Goal: Information Seeking & Learning: Learn about a topic

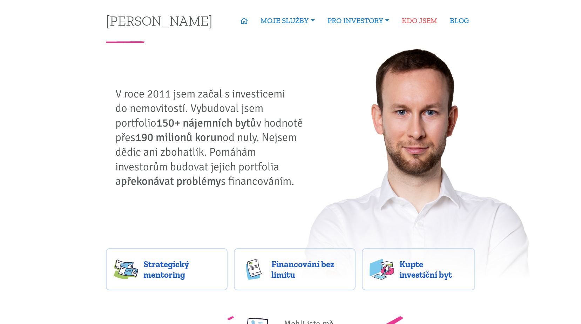
click at [421, 20] on link "KDO JSEM" at bounding box center [419, 21] width 48 height 16
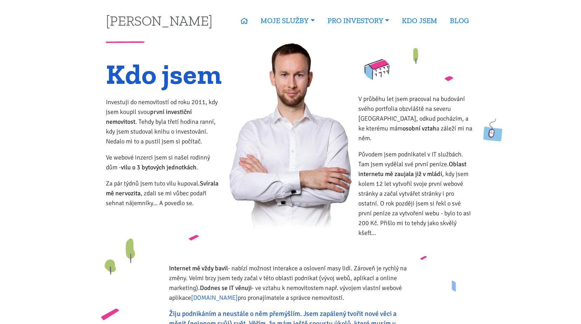
click at [215, 294] on link "Zvladneme.cz" at bounding box center [214, 298] width 47 height 8
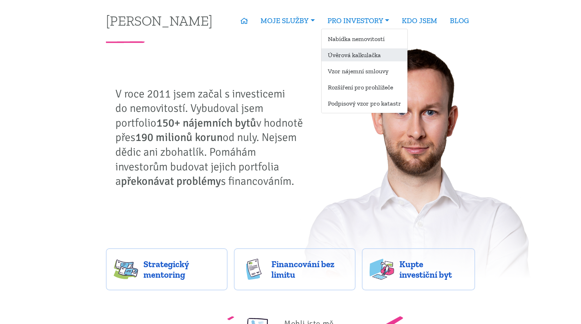
click at [360, 55] on link "Úvěrová kalkulačka" at bounding box center [364, 54] width 86 height 13
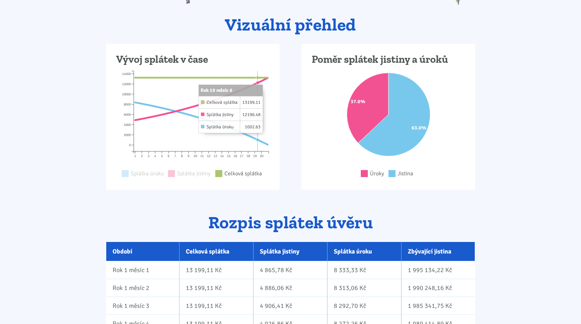
scroll to position [140, 0]
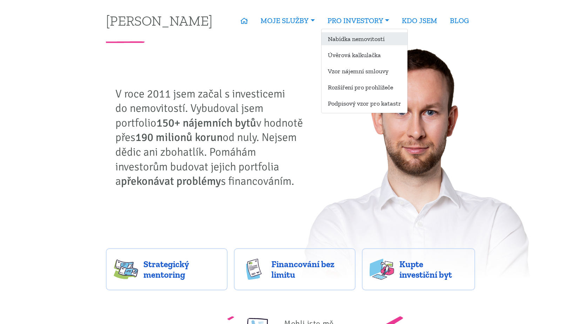
click at [364, 38] on link "Nabídka nemovitostí" at bounding box center [364, 38] width 86 height 13
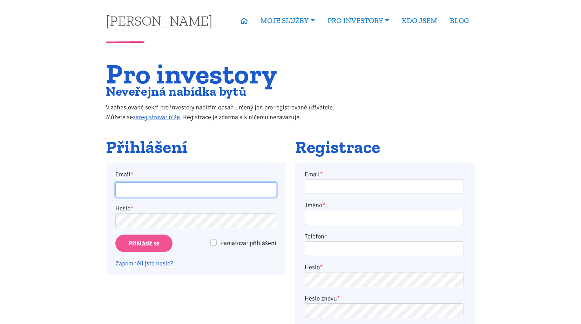
click at [167, 186] on input "Email *" at bounding box center [195, 189] width 161 height 15
type input "jarokrepelka@seznam.cz"
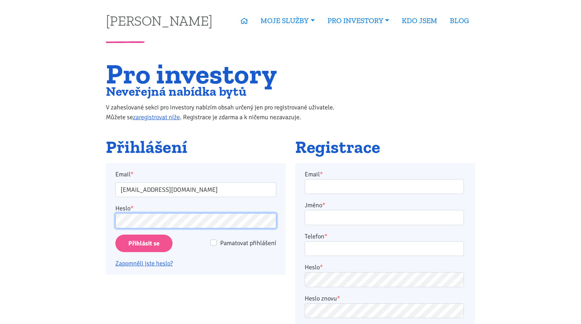
click at [115, 235] on input "Přihlásit se" at bounding box center [143, 244] width 57 height 18
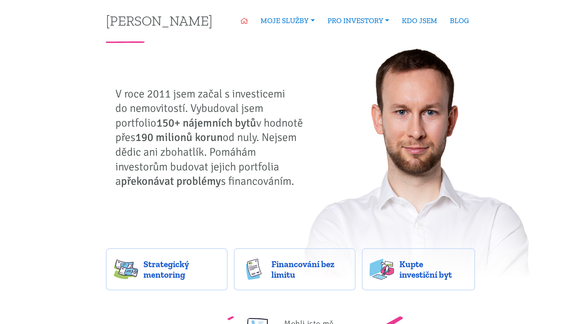
click at [245, 22] on icon at bounding box center [244, 21] width 7 height 6
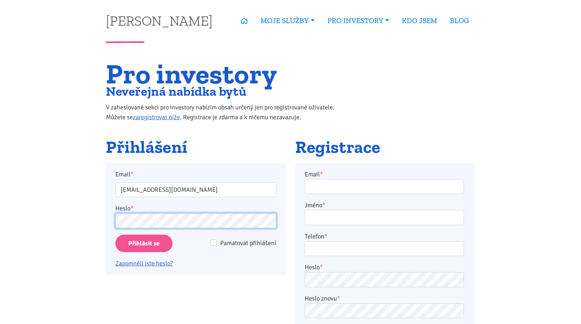
click at [115, 235] on input "Přihlásit se" at bounding box center [143, 244] width 57 height 18
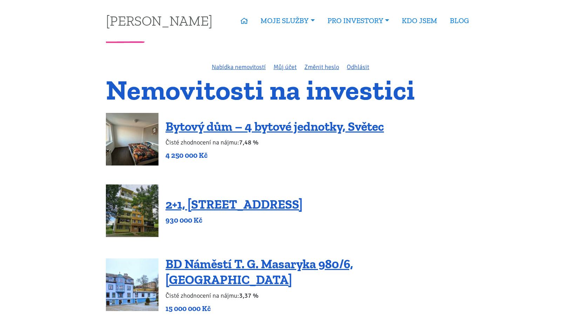
click at [135, 143] on img at bounding box center [132, 139] width 53 height 53
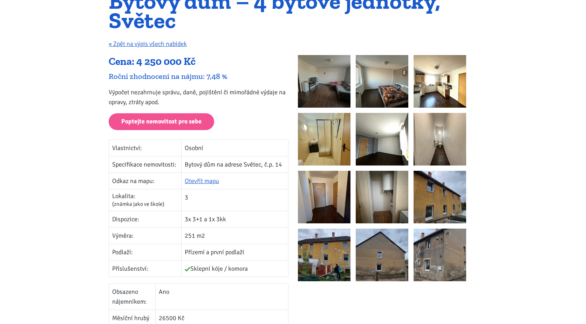
scroll to position [175, 0]
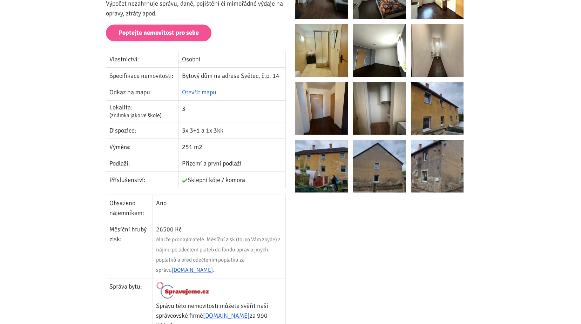
click at [331, 183] on img at bounding box center [321, 166] width 53 height 53
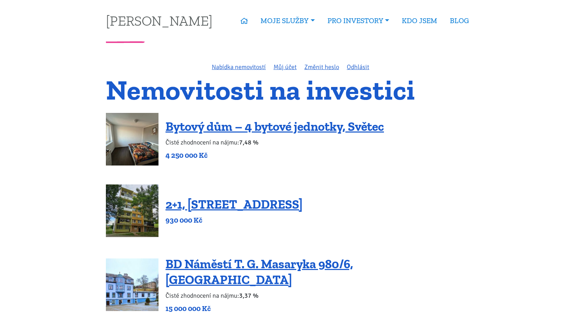
click at [129, 215] on img at bounding box center [132, 210] width 53 height 53
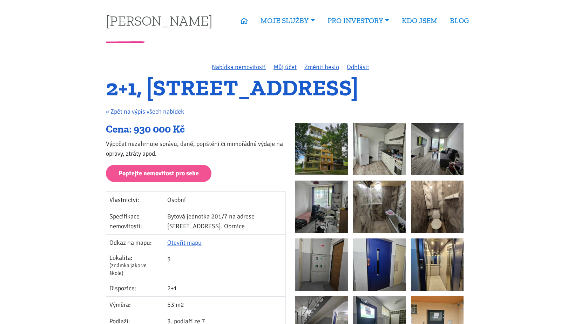
click at [372, 209] on img at bounding box center [379, 207] width 53 height 53
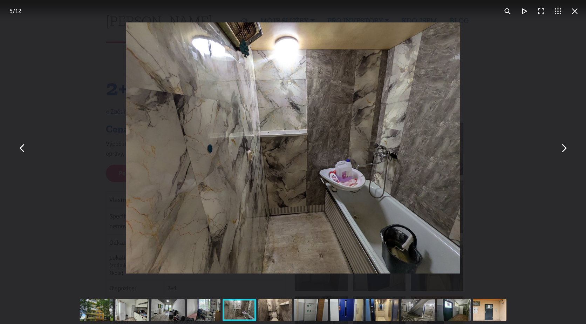
click at [563, 152] on button "You can close this modal content with the ESC key" at bounding box center [563, 148] width 17 height 17
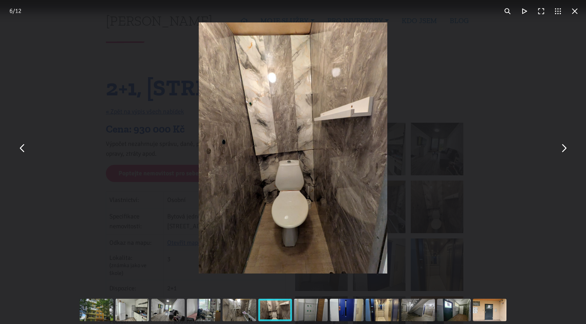
click at [563, 152] on button "You can close this modal content with the ESC key" at bounding box center [563, 148] width 17 height 17
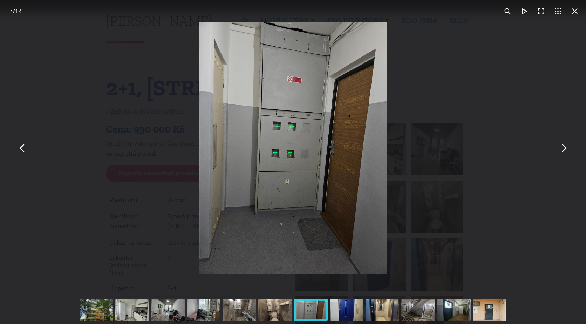
click at [563, 152] on button "You can close this modal content with the ESC key" at bounding box center [563, 148] width 17 height 17
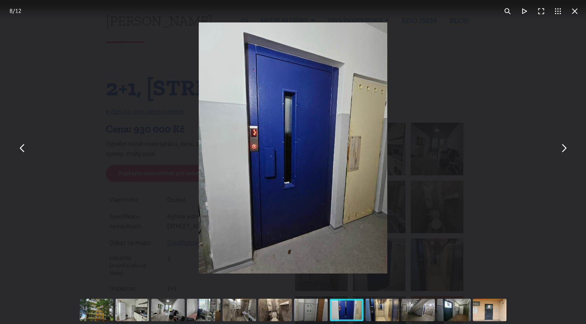
click at [563, 152] on button "You can close this modal content with the ESC key" at bounding box center [563, 148] width 17 height 17
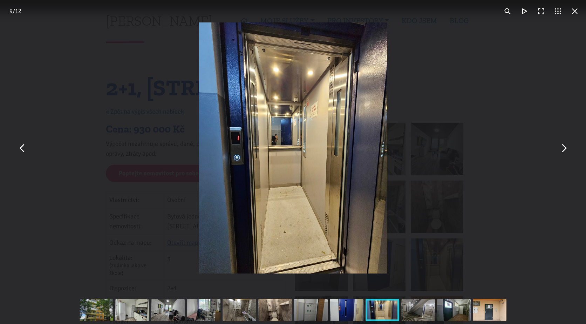
click at [563, 152] on button "You can close this modal content with the ESC key" at bounding box center [563, 148] width 17 height 17
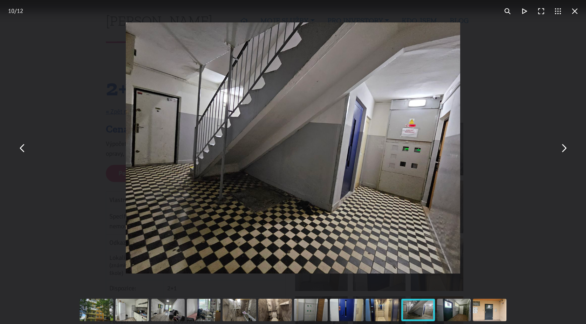
click at [563, 152] on button "You can close this modal content with the ESC key" at bounding box center [563, 148] width 17 height 17
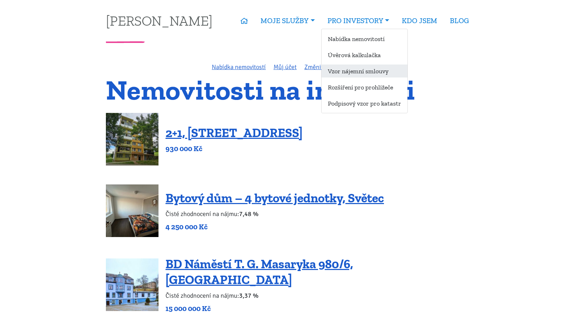
click at [358, 70] on link "Vzor nájemní smlouvy" at bounding box center [364, 71] width 86 height 13
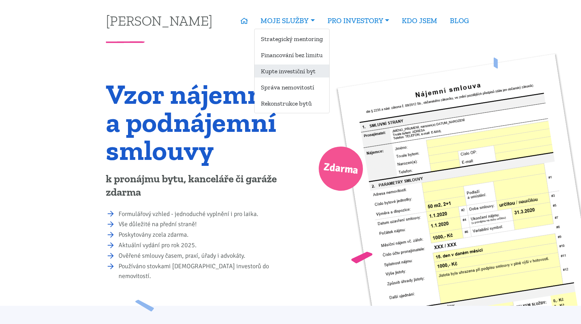
click at [289, 72] on link "Kupte investiční byt" at bounding box center [292, 71] width 75 height 13
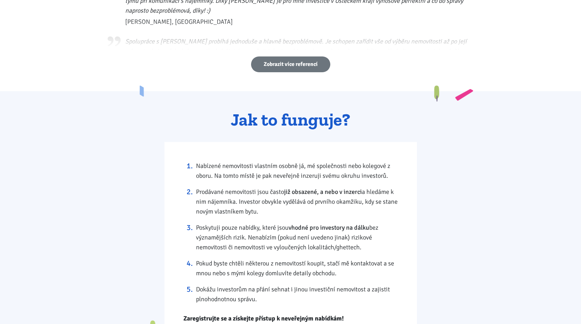
scroll to position [561, 0]
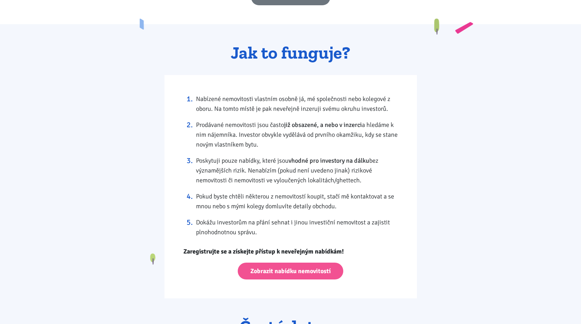
click at [302, 259] on div "Nabízené nemovitosti vlastním osobně já, mé společnosti nebo kolegové z oboru. …" at bounding box center [290, 187] width 252 height 224
click at [300, 266] on link "Zobrazit nabídku nemovitostí" at bounding box center [291, 271] width 106 height 17
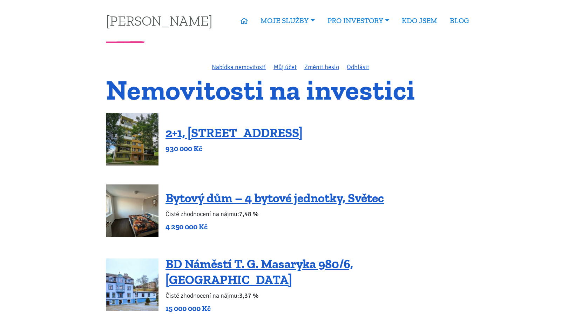
click at [134, 153] on img at bounding box center [132, 139] width 53 height 53
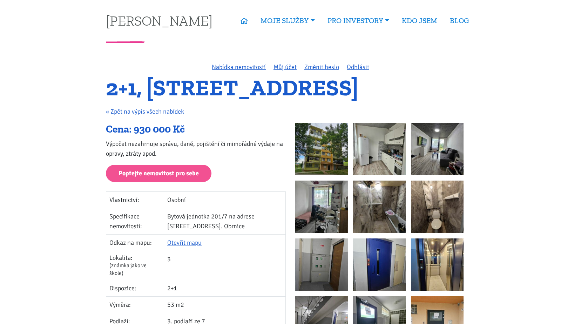
click at [330, 164] on img at bounding box center [321, 149] width 53 height 53
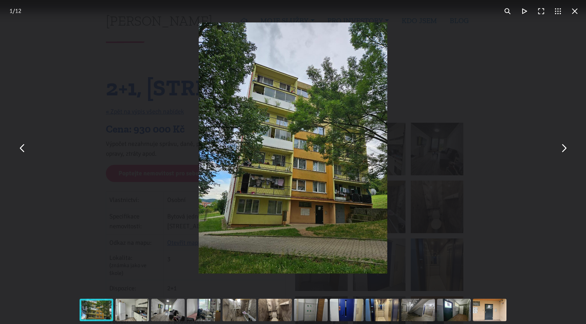
click at [563, 153] on button "You can close this modal content with the ESC key" at bounding box center [563, 148] width 17 height 17
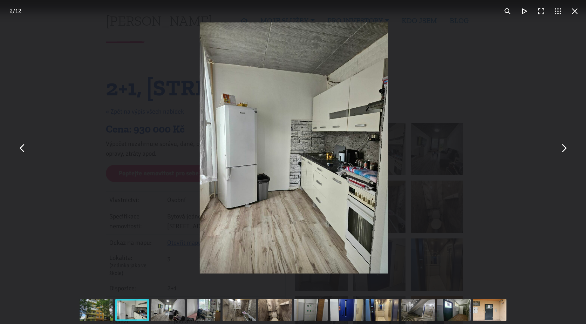
click at [563, 153] on button "You can close this modal content with the ESC key" at bounding box center [563, 148] width 17 height 17
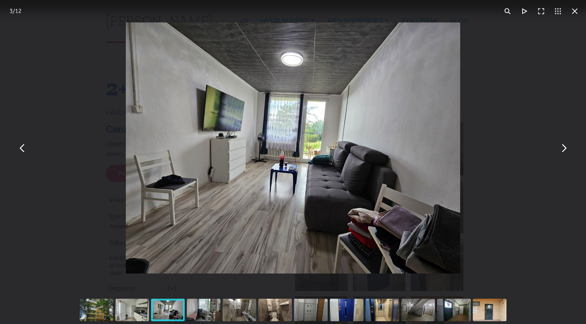
click at [561, 153] on button "You can close this modal content with the ESC key" at bounding box center [563, 148] width 17 height 17
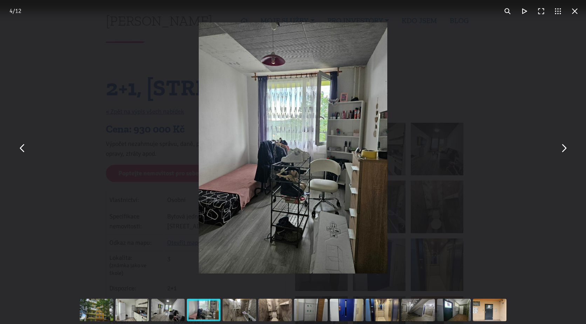
click at [561, 153] on button "You can close this modal content with the ESC key" at bounding box center [563, 148] width 17 height 17
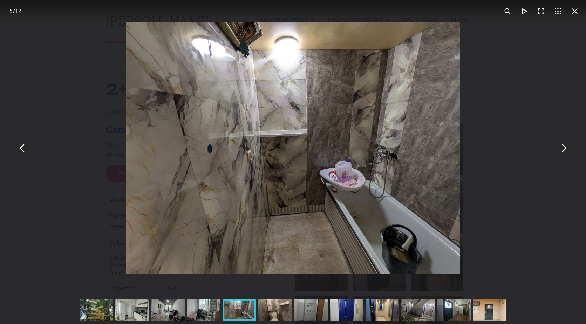
click at [561, 153] on button "You can close this modal content with the ESC key" at bounding box center [563, 148] width 17 height 17
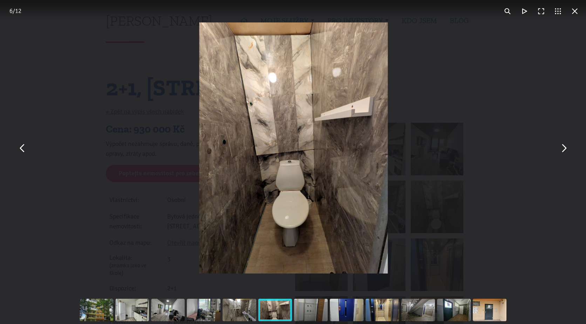
click at [561, 153] on button "You can close this modal content with the ESC key" at bounding box center [563, 148] width 17 height 17
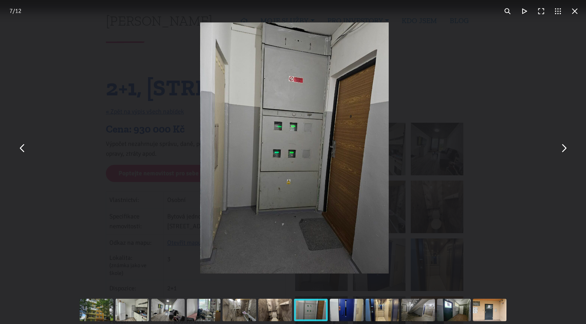
click at [561, 153] on button "You can close this modal content with the ESC key" at bounding box center [563, 148] width 17 height 17
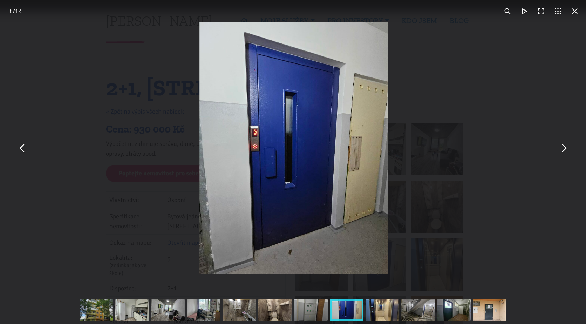
click at [561, 153] on button "You can close this modal content with the ESC key" at bounding box center [563, 148] width 17 height 17
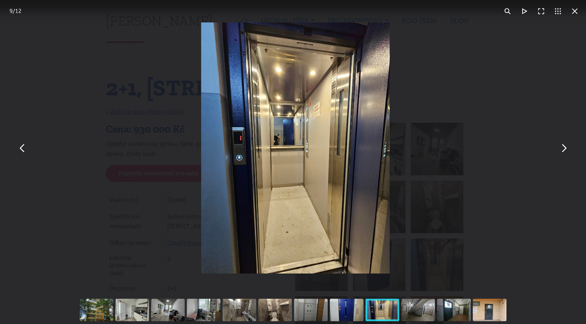
click at [561, 153] on button "You can close this modal content with the ESC key" at bounding box center [563, 148] width 17 height 17
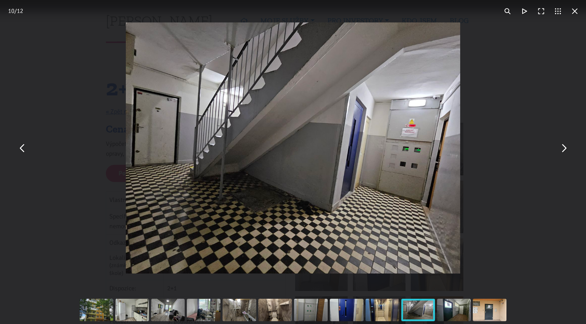
click at [561, 153] on button "You can close this modal content with the ESC key" at bounding box center [563, 148] width 17 height 17
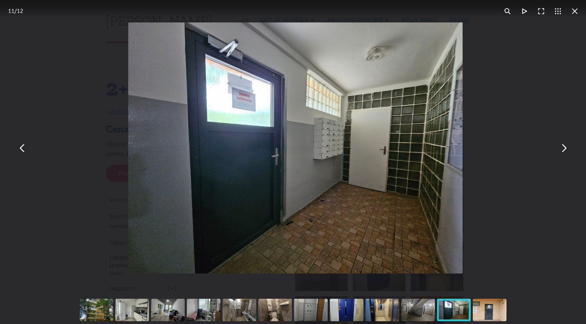
click at [561, 153] on button "You can close this modal content with the ESC key" at bounding box center [563, 148] width 17 height 17
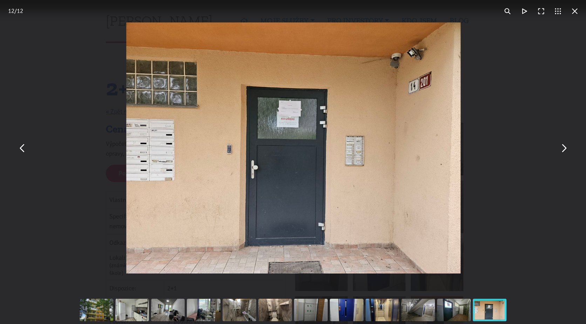
click at [561, 153] on button "You can close this modal content with the ESC key" at bounding box center [563, 148] width 17 height 17
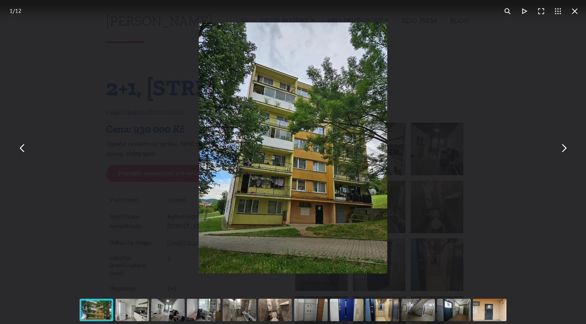
click at [561, 153] on button "You can close this modal content with the ESC key" at bounding box center [563, 148] width 17 height 17
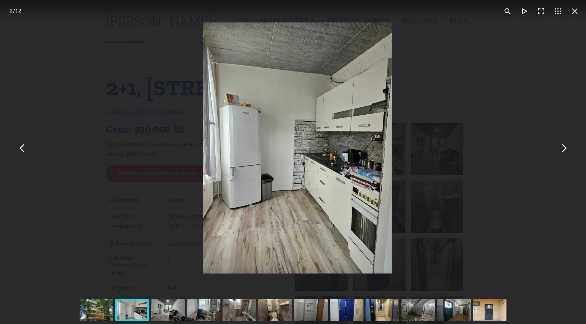
click at [561, 153] on button "You can close this modal content with the ESC key" at bounding box center [563, 148] width 17 height 17
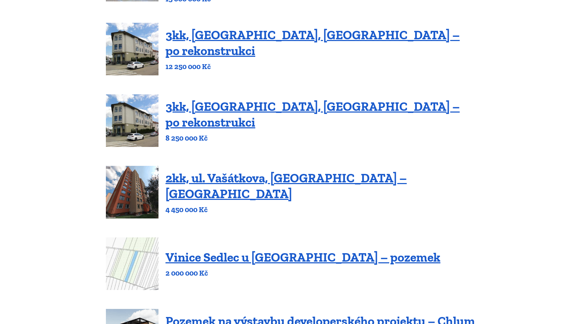
scroll to position [316, 0]
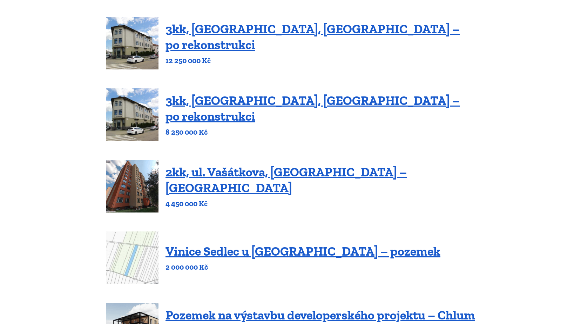
click at [124, 172] on img at bounding box center [132, 186] width 53 height 53
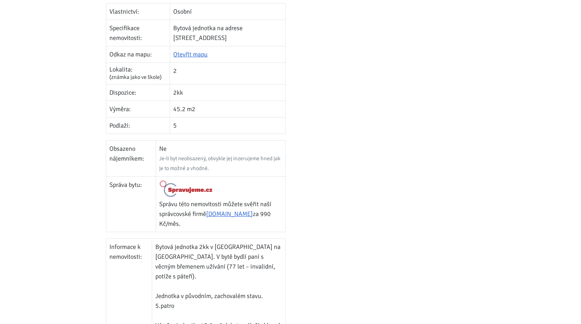
scroll to position [70, 0]
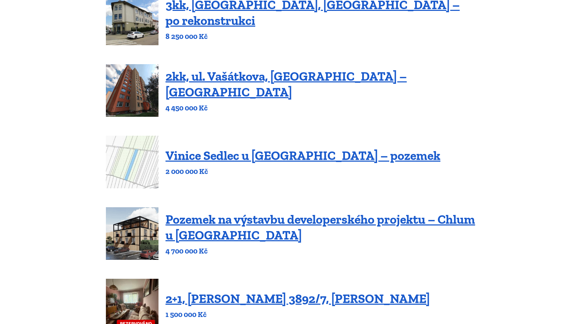
scroll to position [421, 0]
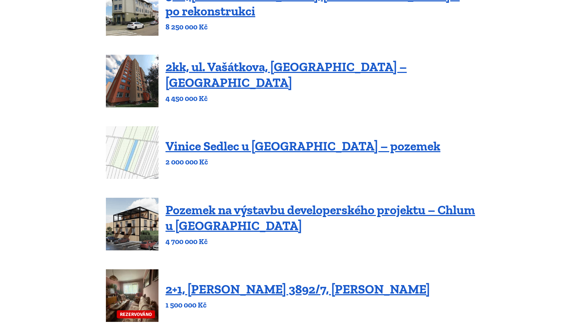
click at [134, 78] on img at bounding box center [132, 81] width 53 height 53
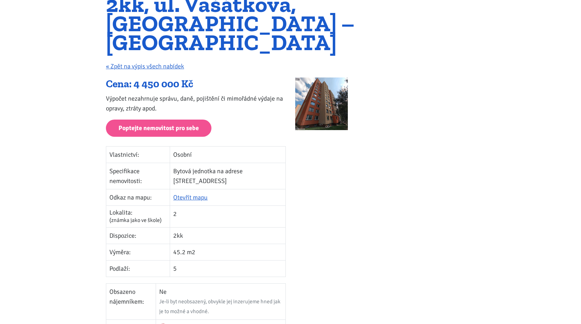
scroll to position [70, 0]
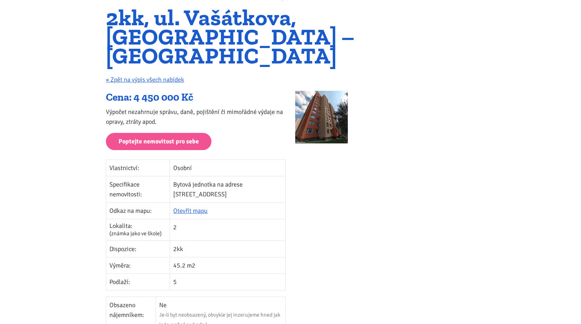
click at [324, 110] on img at bounding box center [321, 117] width 53 height 53
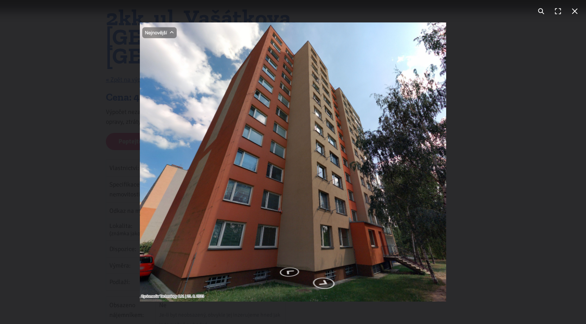
click at [574, 11] on button "You can close this modal content with the ESC key" at bounding box center [575, 11] width 17 height 17
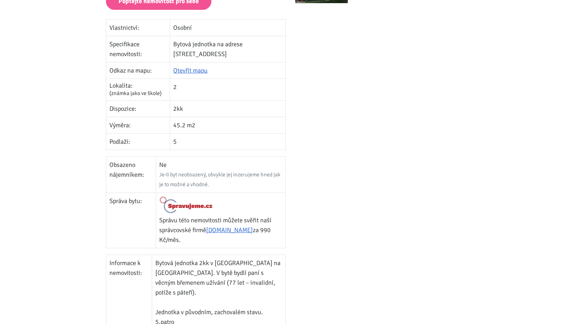
scroll to position [351, 0]
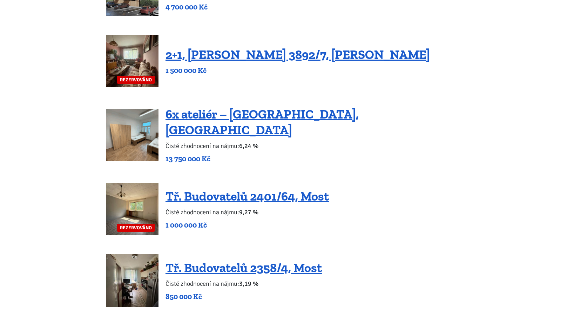
scroll to position [701, 0]
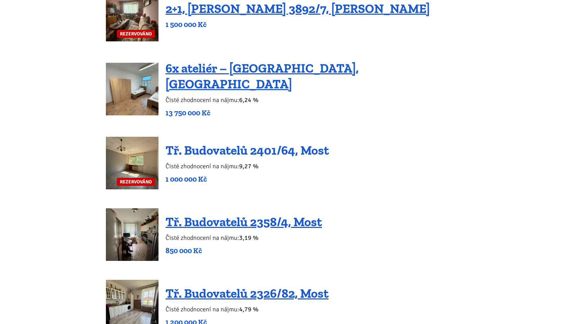
click at [176, 143] on link "Tř. Budovatelů 2401/64, Most" at bounding box center [246, 150] width 163 height 15
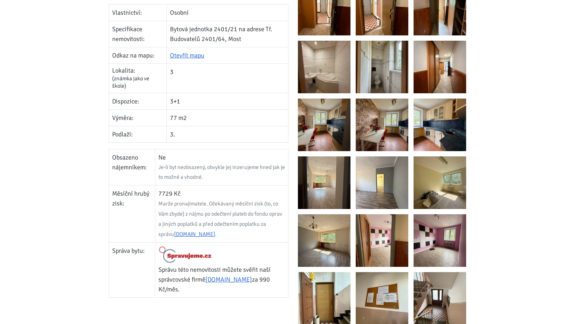
scroll to position [175, 0]
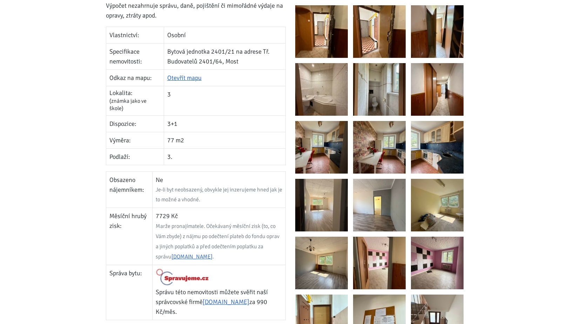
click at [330, 109] on img at bounding box center [321, 89] width 53 height 53
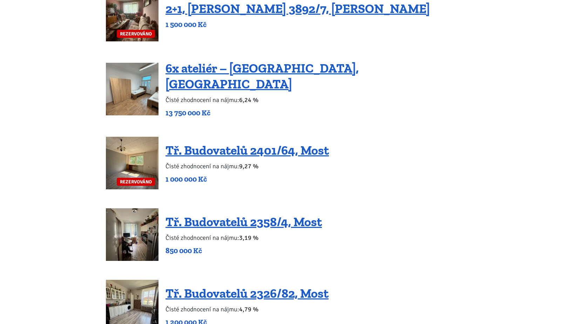
click at [127, 137] on img at bounding box center [132, 163] width 53 height 53
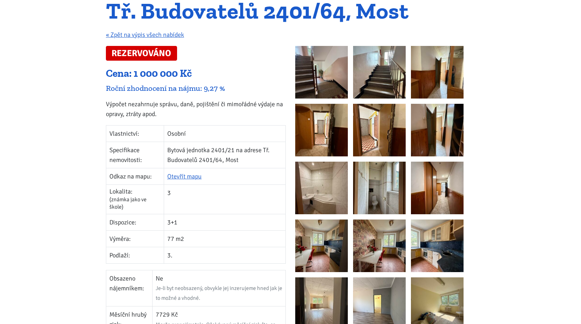
scroll to position [140, 0]
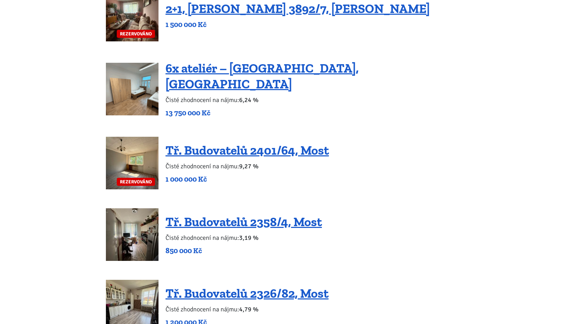
click at [128, 224] on img at bounding box center [132, 234] width 53 height 53
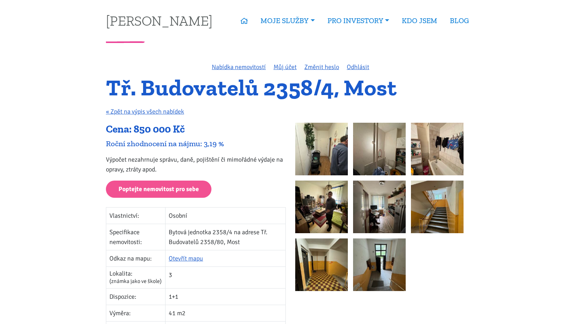
click at [338, 210] on img at bounding box center [321, 207] width 53 height 53
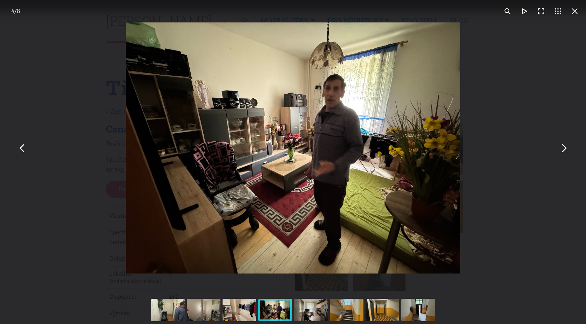
click at [560, 151] on button "You can close this modal content with the ESC key" at bounding box center [563, 148] width 17 height 17
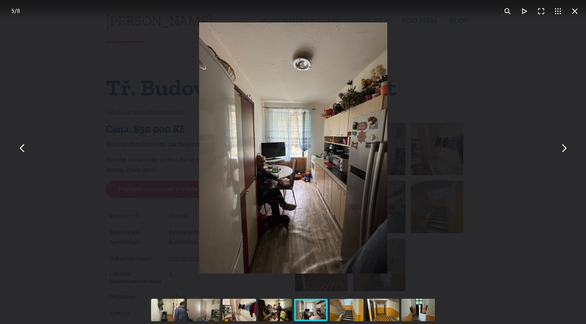
click at [560, 151] on button "You can close this modal content with the ESC key" at bounding box center [563, 148] width 17 height 17
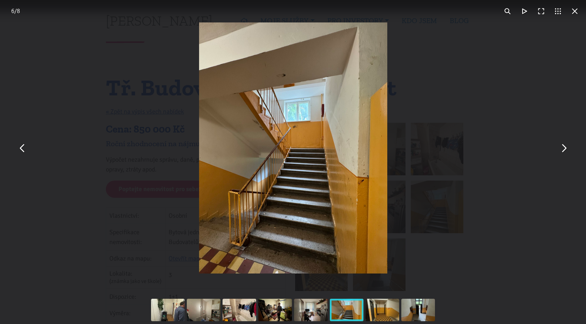
click at [560, 151] on button "You can close this modal content with the ESC key" at bounding box center [563, 148] width 17 height 17
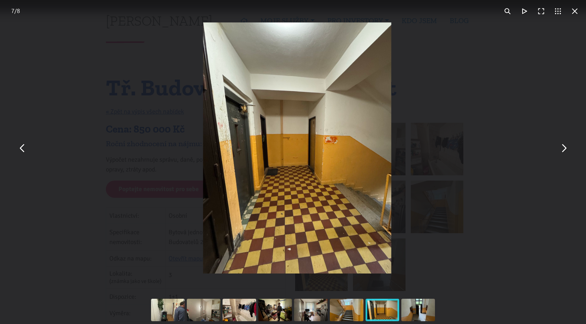
click at [560, 151] on button "You can close this modal content with the ESC key" at bounding box center [563, 148] width 17 height 17
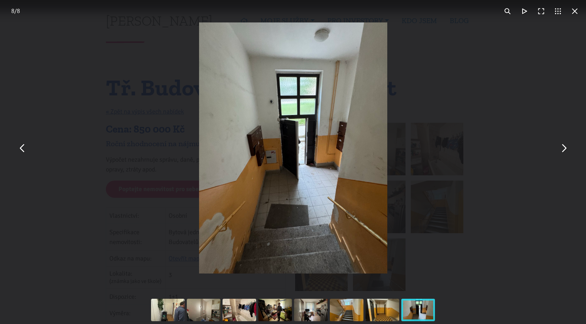
click at [560, 151] on button "You can close this modal content with the ESC key" at bounding box center [563, 148] width 17 height 17
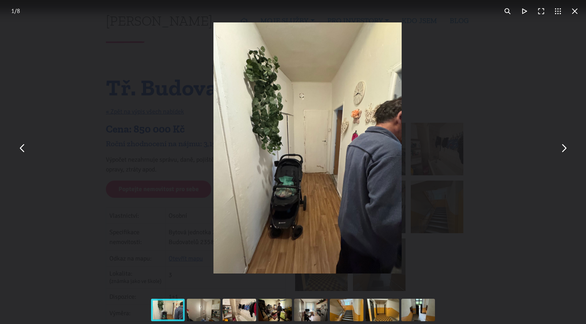
click at [560, 151] on button "You can close this modal content with the ESC key" at bounding box center [563, 148] width 17 height 17
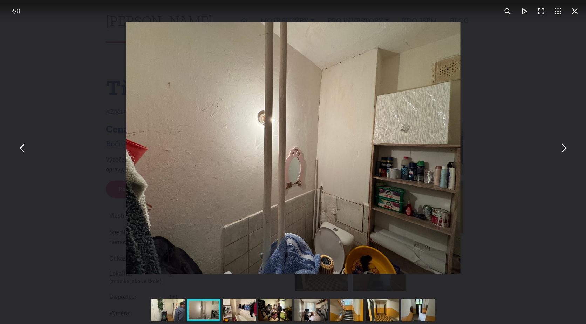
click at [560, 151] on button "You can close this modal content with the ESC key" at bounding box center [563, 148] width 17 height 17
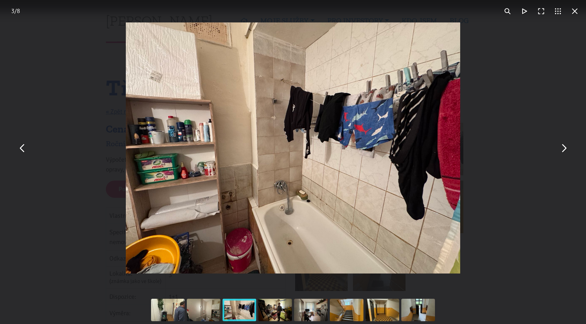
click at [560, 151] on button "You can close this modal content with the ESC key" at bounding box center [563, 148] width 17 height 17
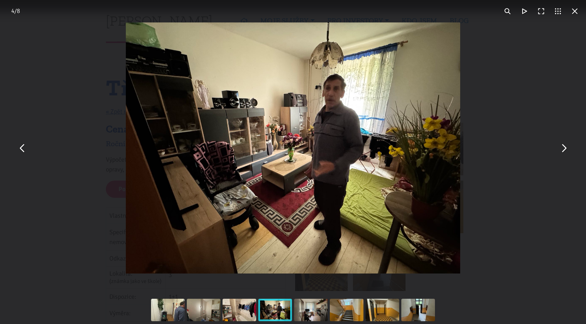
click at [560, 151] on button "You can close this modal content with the ESC key" at bounding box center [563, 148] width 17 height 17
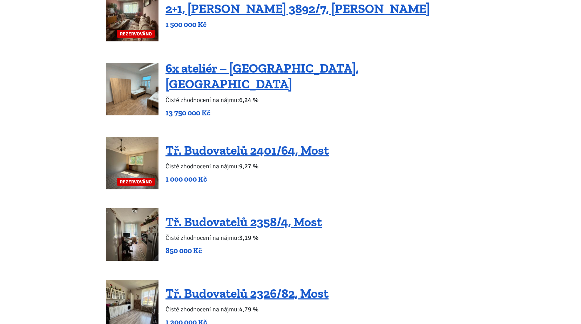
click at [138, 228] on img at bounding box center [132, 234] width 53 height 53
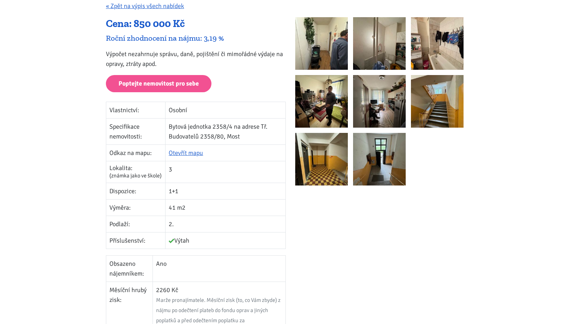
scroll to position [105, 0]
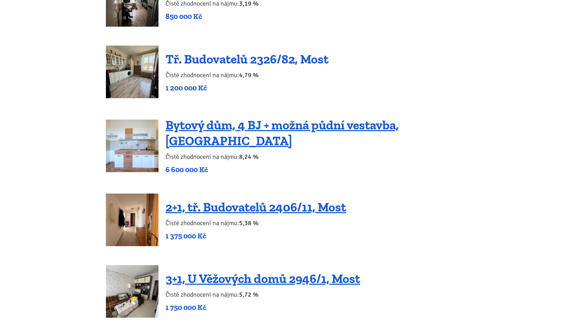
scroll to position [947, 0]
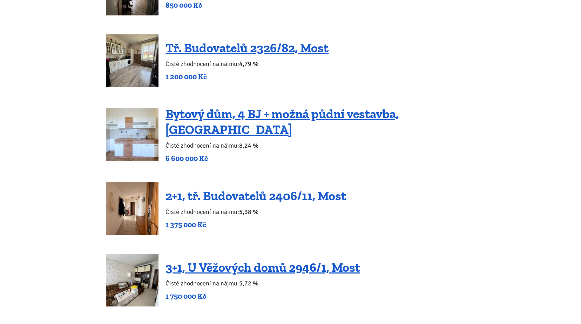
click at [217, 188] on link "2+1, tř. Budovatelů 2406/11, Most" at bounding box center [255, 195] width 181 height 15
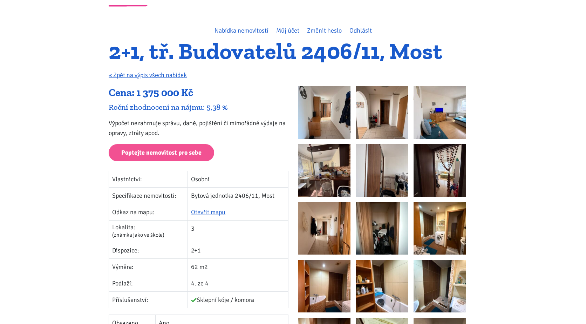
scroll to position [35, 0]
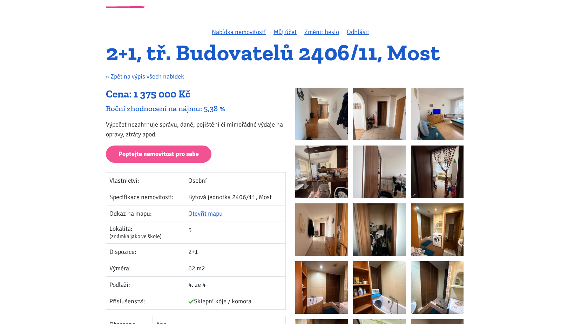
click at [392, 296] on img at bounding box center [379, 287] width 53 height 53
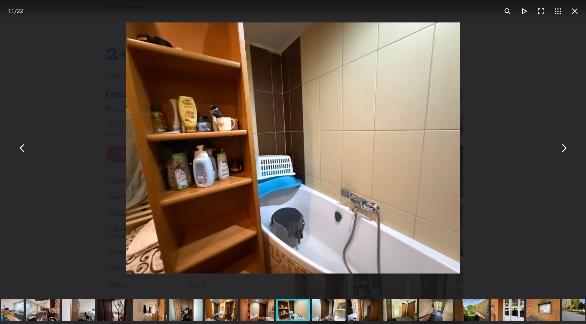
click at [559, 150] on button "You can close this modal content with the ESC key" at bounding box center [563, 148] width 17 height 17
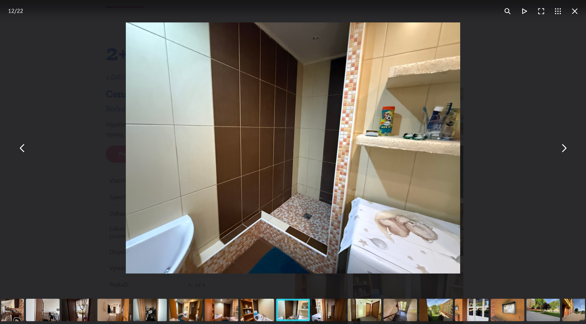
click at [559, 150] on button "You can close this modal content with the ESC key" at bounding box center [563, 148] width 17 height 17
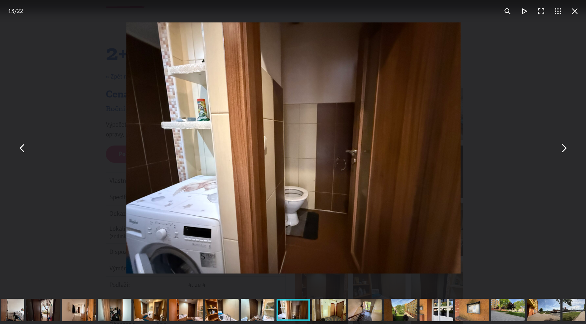
click at [559, 150] on button "You can close this modal content with the ESC key" at bounding box center [563, 148] width 17 height 17
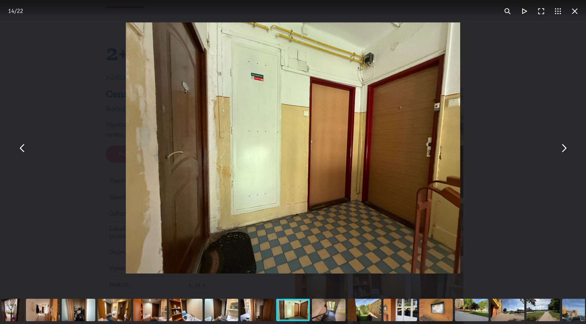
click at [559, 150] on button "You can close this modal content with the ESC key" at bounding box center [563, 148] width 17 height 17
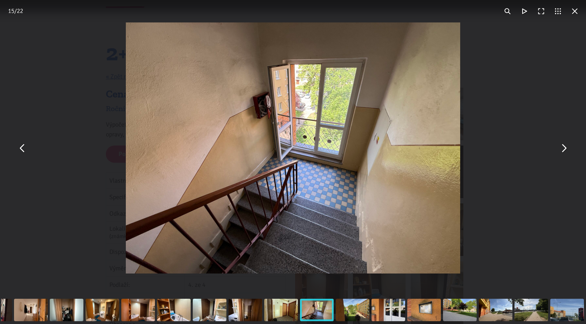
click at [559, 150] on button "You can close this modal content with the ESC key" at bounding box center [563, 148] width 17 height 17
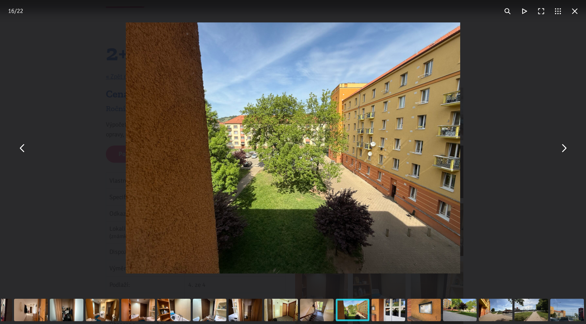
click at [559, 150] on button "You can close this modal content with the ESC key" at bounding box center [563, 148] width 17 height 17
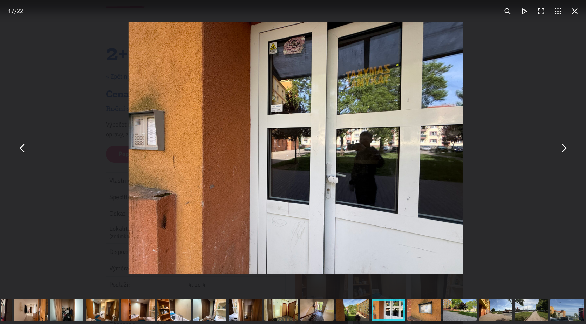
click at [559, 150] on button "You can close this modal content with the ESC key" at bounding box center [563, 148] width 17 height 17
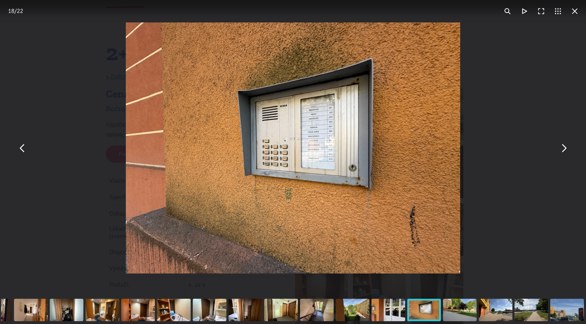
click at [20, 152] on button "You can close this modal content with the ESC key" at bounding box center [22, 148] width 17 height 17
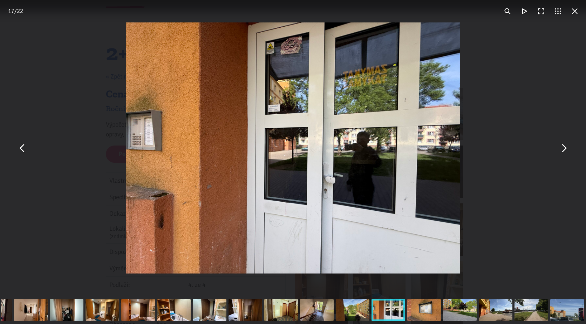
click at [563, 150] on button "You can close this modal content with the ESC key" at bounding box center [563, 148] width 17 height 17
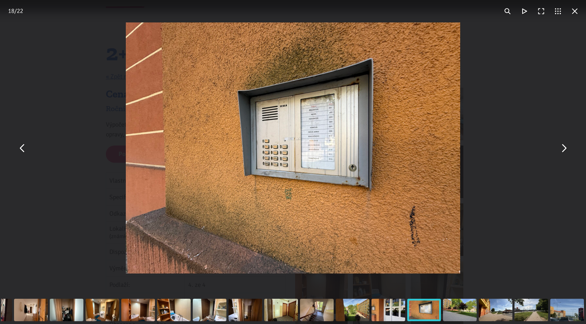
click at [563, 153] on button "You can close this modal content with the ESC key" at bounding box center [563, 148] width 17 height 17
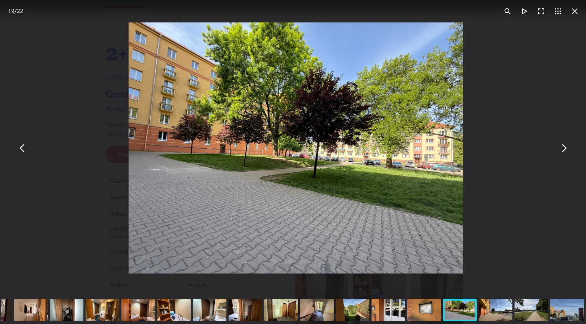
click at [563, 153] on button "You can close this modal content with the ESC key" at bounding box center [563, 148] width 17 height 17
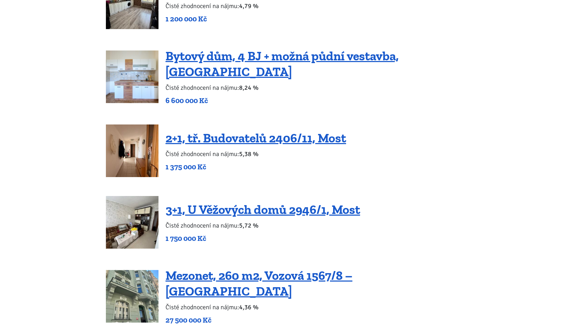
scroll to position [1017, 0]
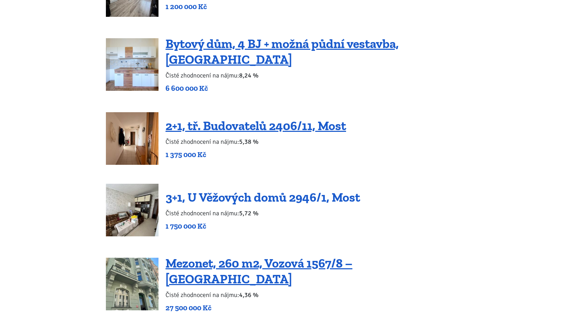
click at [210, 190] on link "3+1, U Věžových domů 2946/1, Most" at bounding box center [262, 197] width 195 height 15
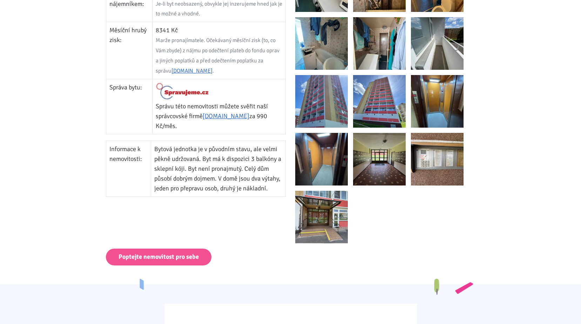
scroll to position [210, 0]
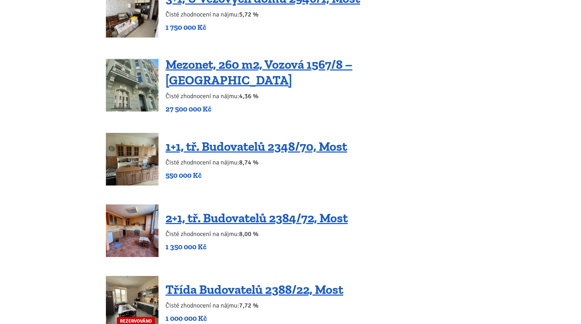
scroll to position [1227, 0]
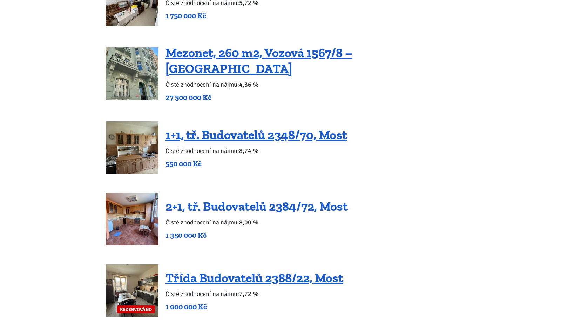
click at [205, 199] on link "2+1, tř. Budovatelů 2384/72, Most" at bounding box center [256, 206] width 182 height 15
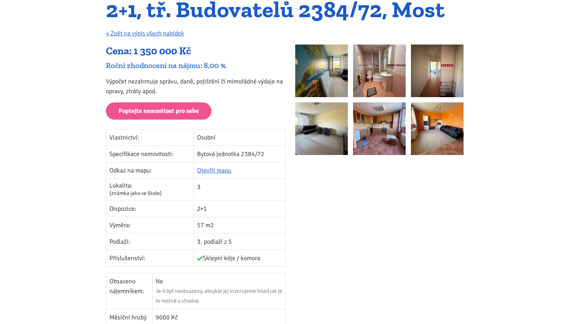
scroll to position [105, 0]
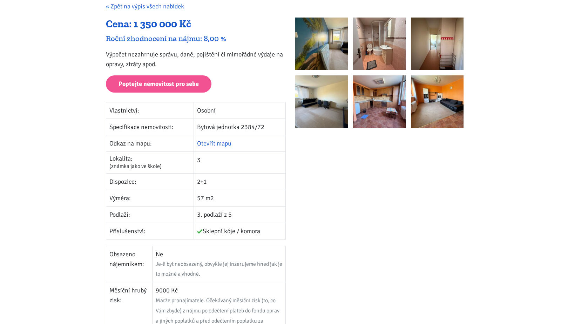
click at [325, 60] on img at bounding box center [321, 44] width 53 height 53
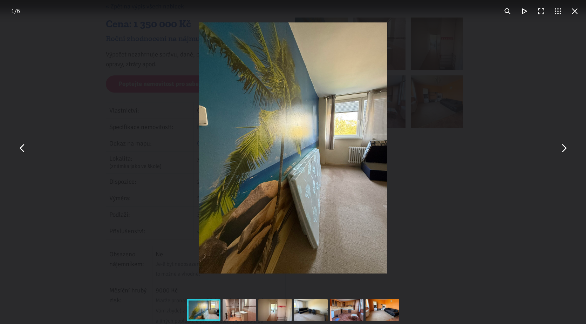
click at [568, 150] on button "You can close this modal content with the ESC key" at bounding box center [563, 148] width 17 height 17
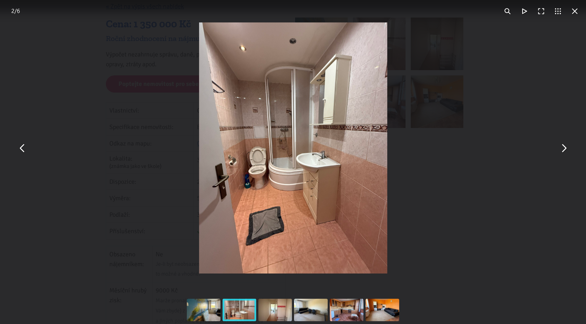
click at [568, 150] on button "You can close this modal content with the ESC key" at bounding box center [563, 148] width 17 height 17
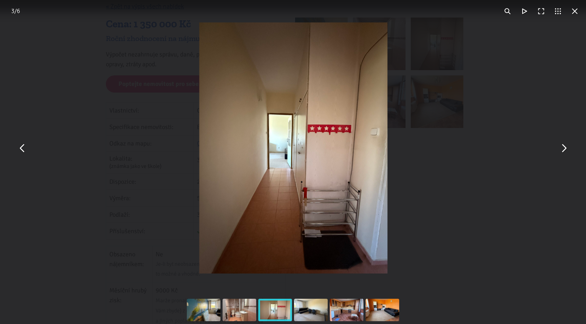
click at [568, 150] on button "You can close this modal content with the ESC key" at bounding box center [563, 148] width 17 height 17
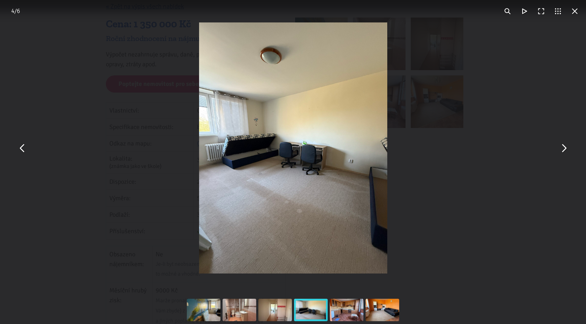
click at [568, 150] on button "You can close this modal content with the ESC key" at bounding box center [563, 148] width 17 height 17
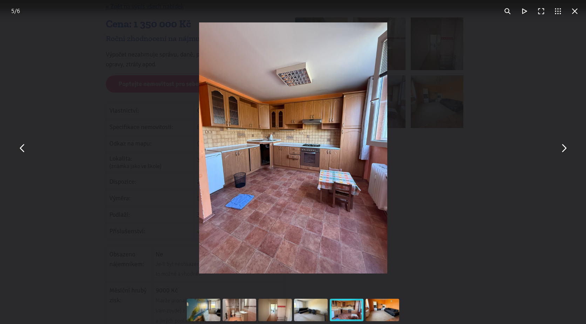
click at [568, 150] on button "You can close this modal content with the ESC key" at bounding box center [563, 148] width 17 height 17
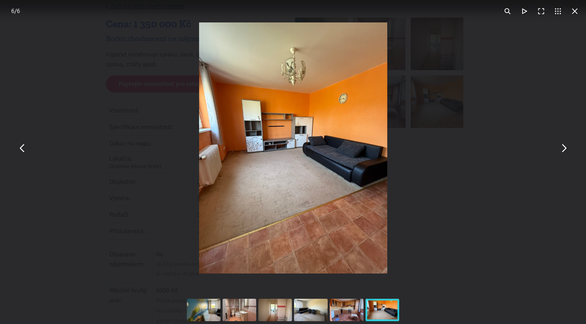
click at [568, 150] on button "You can close this modal content with the ESC key" at bounding box center [563, 148] width 17 height 17
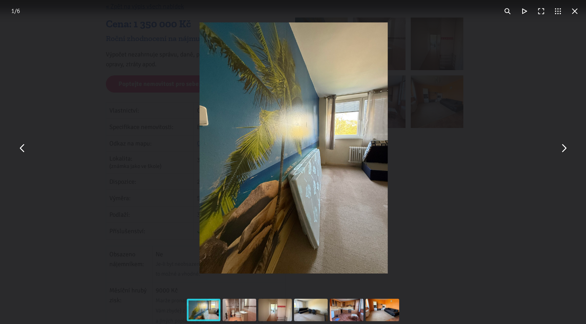
click at [568, 150] on button "You can close this modal content with the ESC key" at bounding box center [563, 148] width 17 height 17
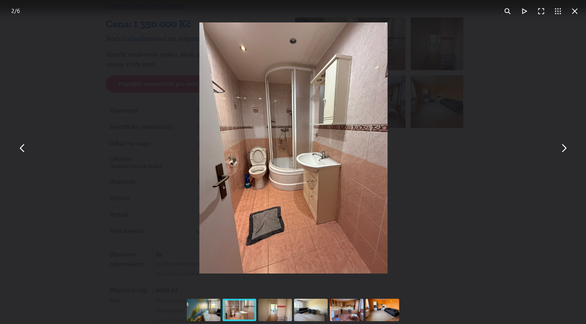
click at [568, 150] on button "You can close this modal content with the ESC key" at bounding box center [563, 148] width 17 height 17
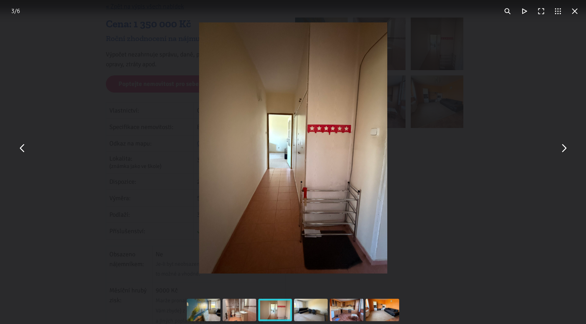
drag, startPoint x: 574, startPoint y: 12, endPoint x: 557, endPoint y: 11, distance: 16.1
click at [574, 12] on button "You can close this modal content with the ESC key" at bounding box center [575, 11] width 17 height 17
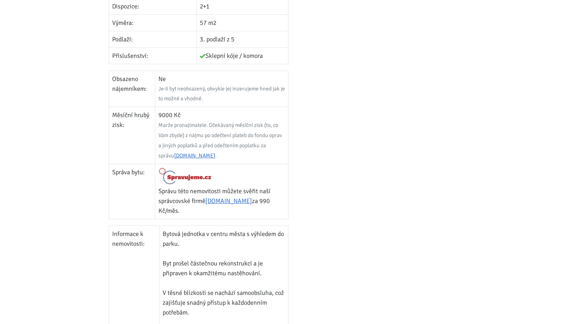
scroll to position [0, 0]
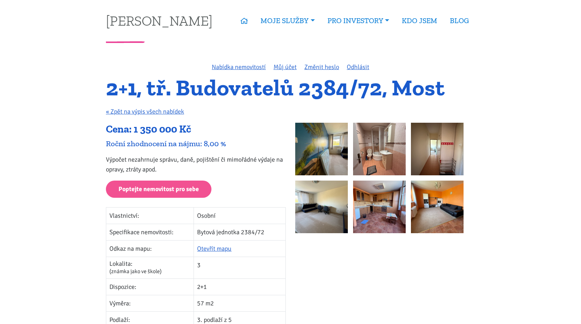
click at [374, 219] on img at bounding box center [379, 207] width 53 height 53
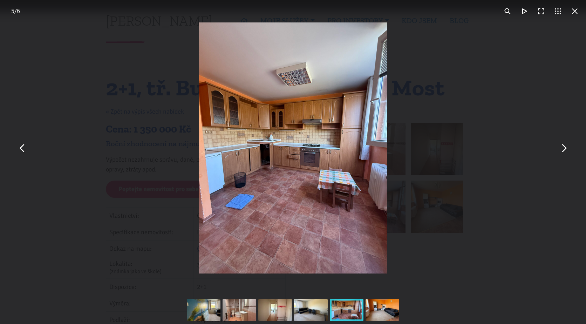
click at [564, 149] on button "You can close this modal content with the ESC key" at bounding box center [563, 148] width 17 height 17
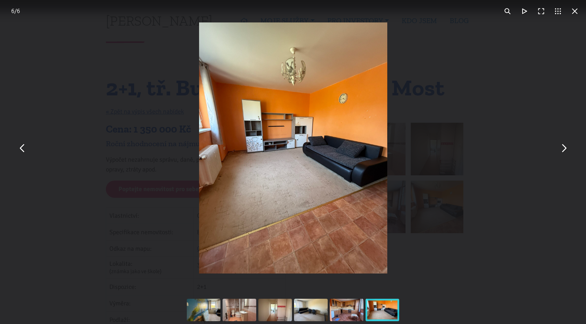
click at [564, 149] on button "You can close this modal content with the ESC key" at bounding box center [563, 148] width 17 height 17
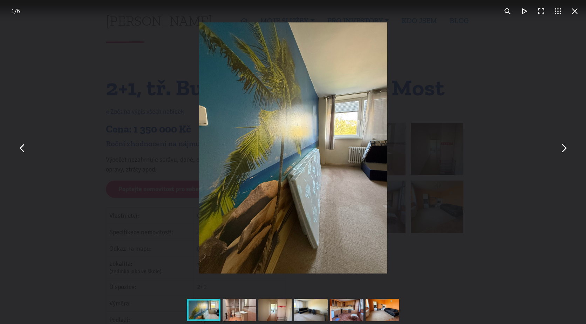
click at [567, 149] on button "You can close this modal content with the ESC key" at bounding box center [563, 148] width 17 height 17
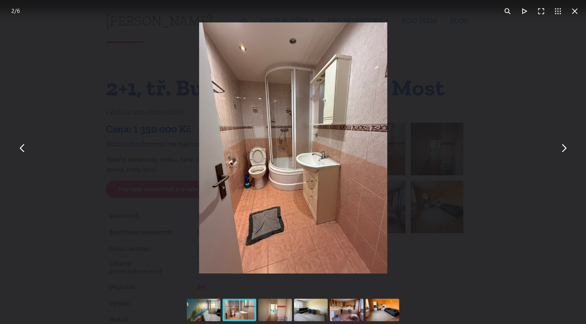
click at [567, 149] on button "You can close this modal content with the ESC key" at bounding box center [563, 148] width 17 height 17
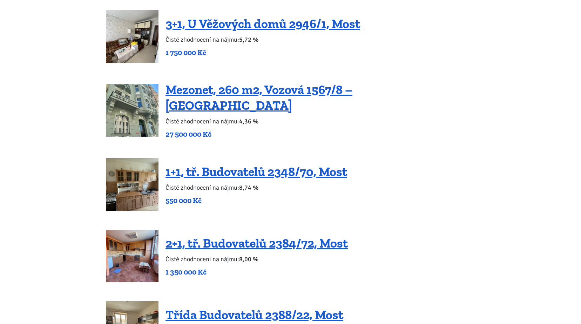
scroll to position [1227, 0]
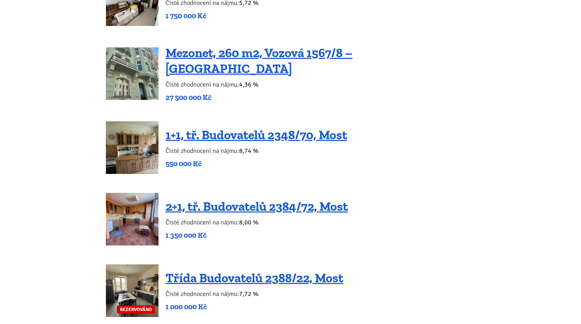
click at [150, 127] on img at bounding box center [132, 147] width 53 height 53
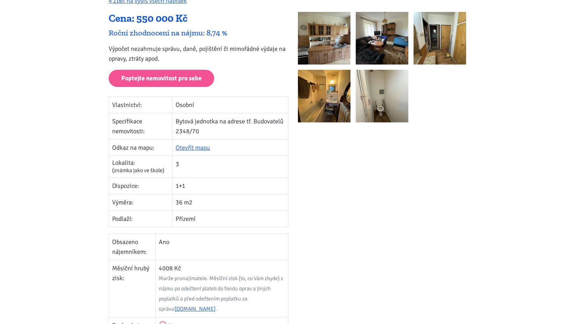
scroll to position [105, 0]
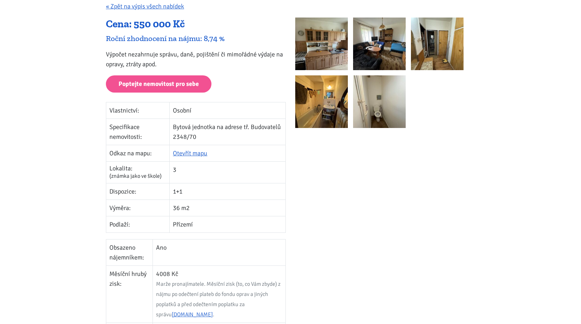
click at [348, 101] on div at bounding box center [385, 76] width 180 height 116
click at [334, 105] on img at bounding box center [321, 101] width 53 height 53
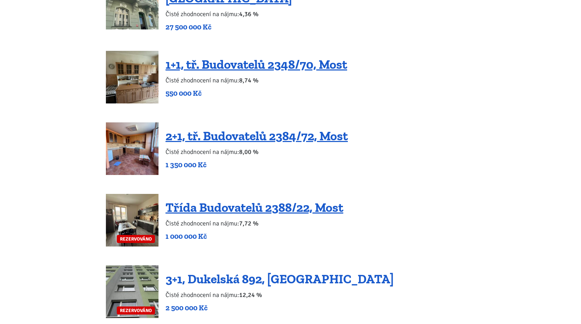
scroll to position [1227, 0]
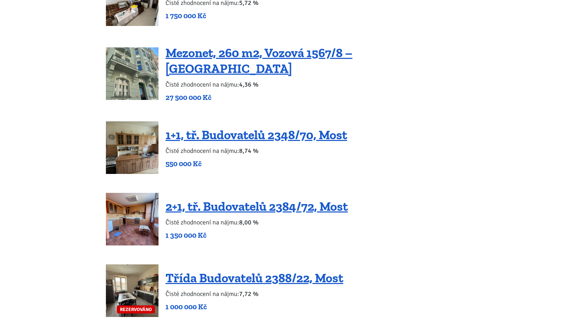
click at [154, 142] on img at bounding box center [132, 147] width 53 height 53
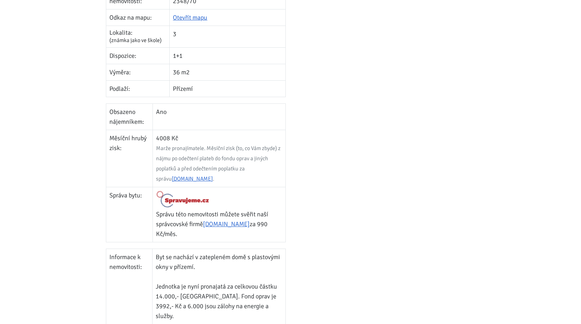
scroll to position [245, 0]
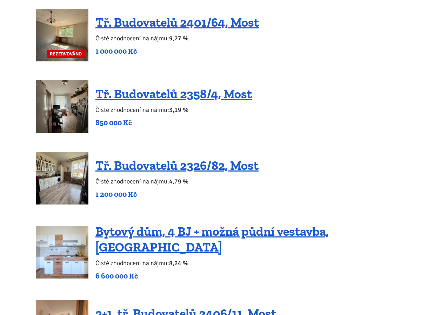
scroll to position [841, 0]
